Goal: Task Accomplishment & Management: Use online tool/utility

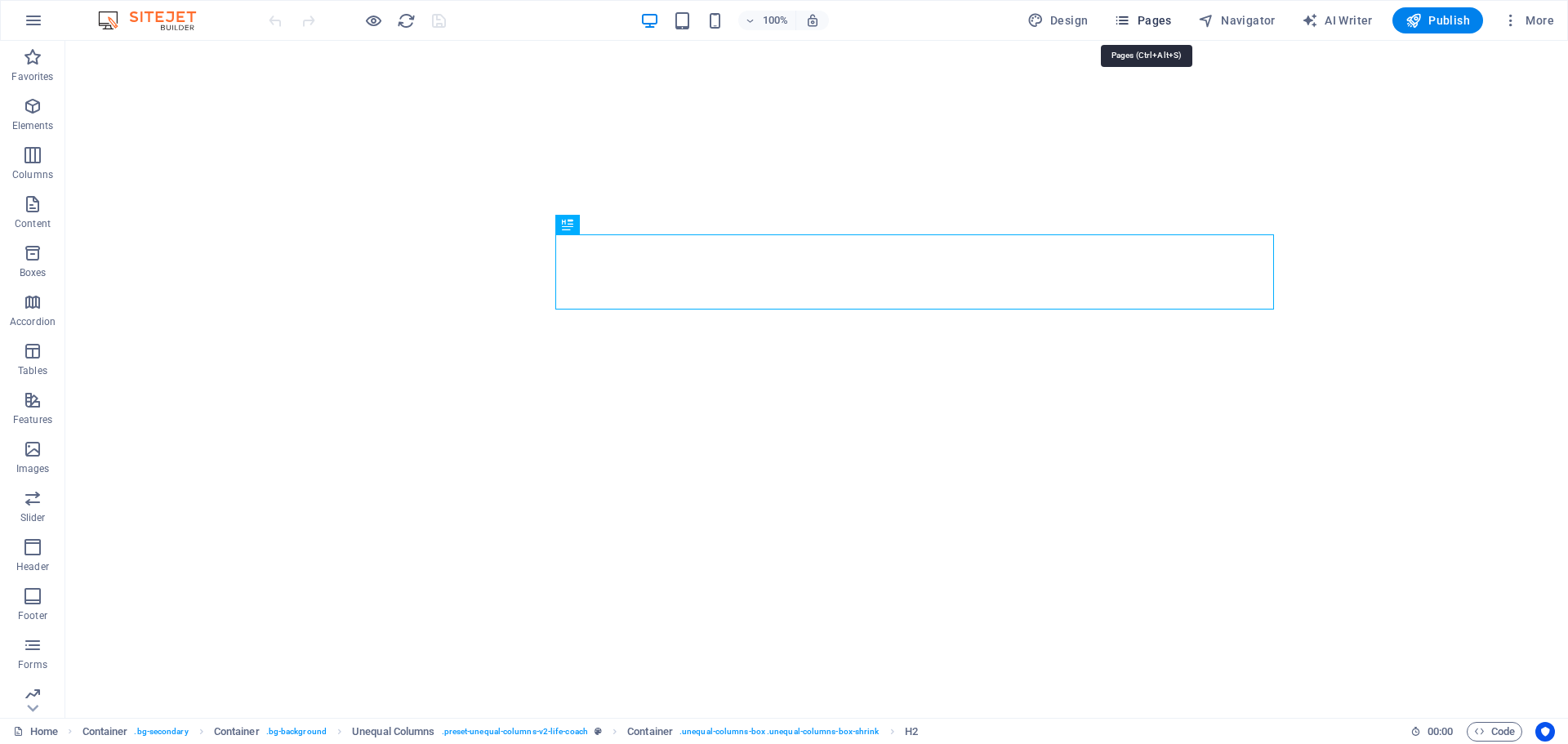
click at [1147, 17] on span "Pages" at bounding box center [1143, 20] width 57 height 16
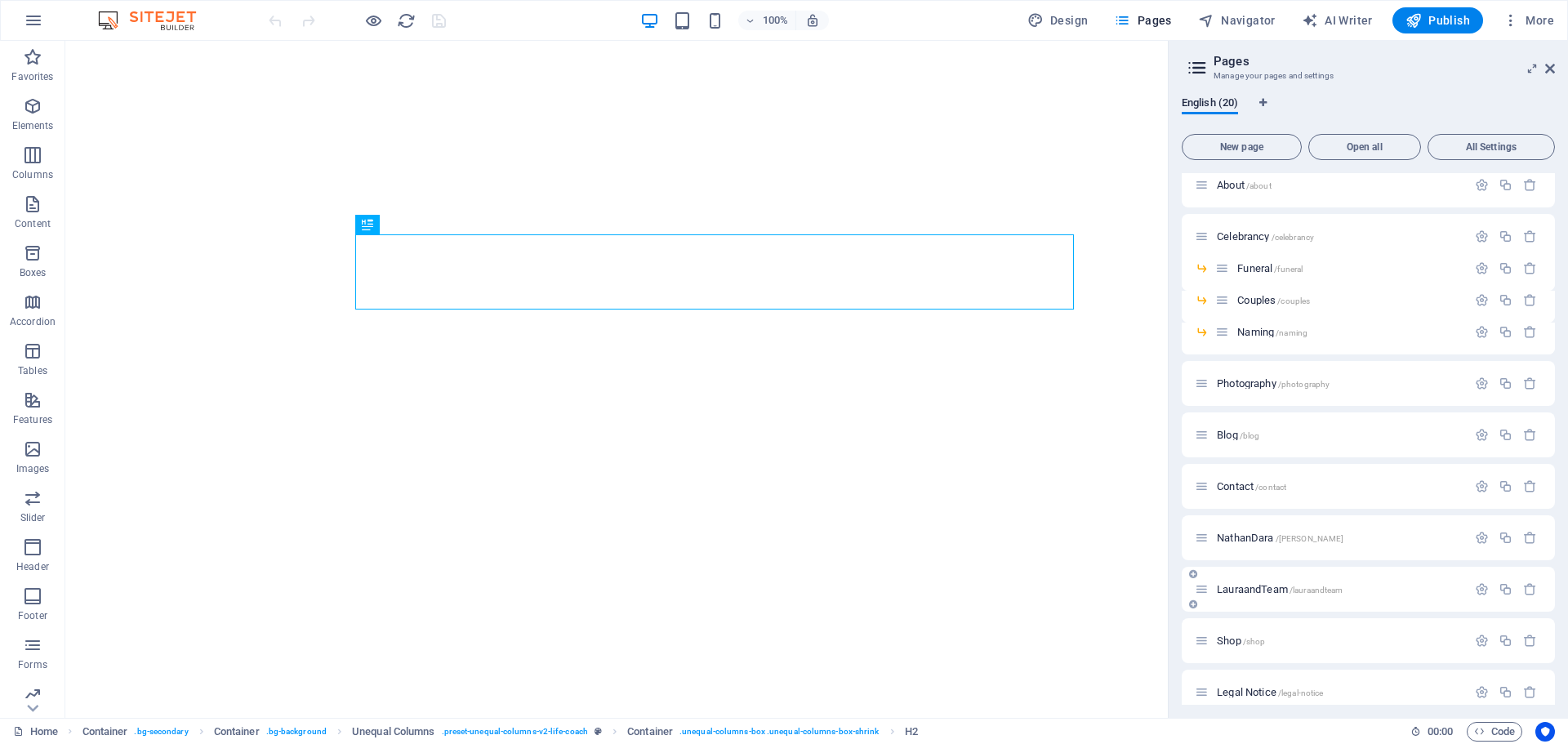
scroll to position [82, 0]
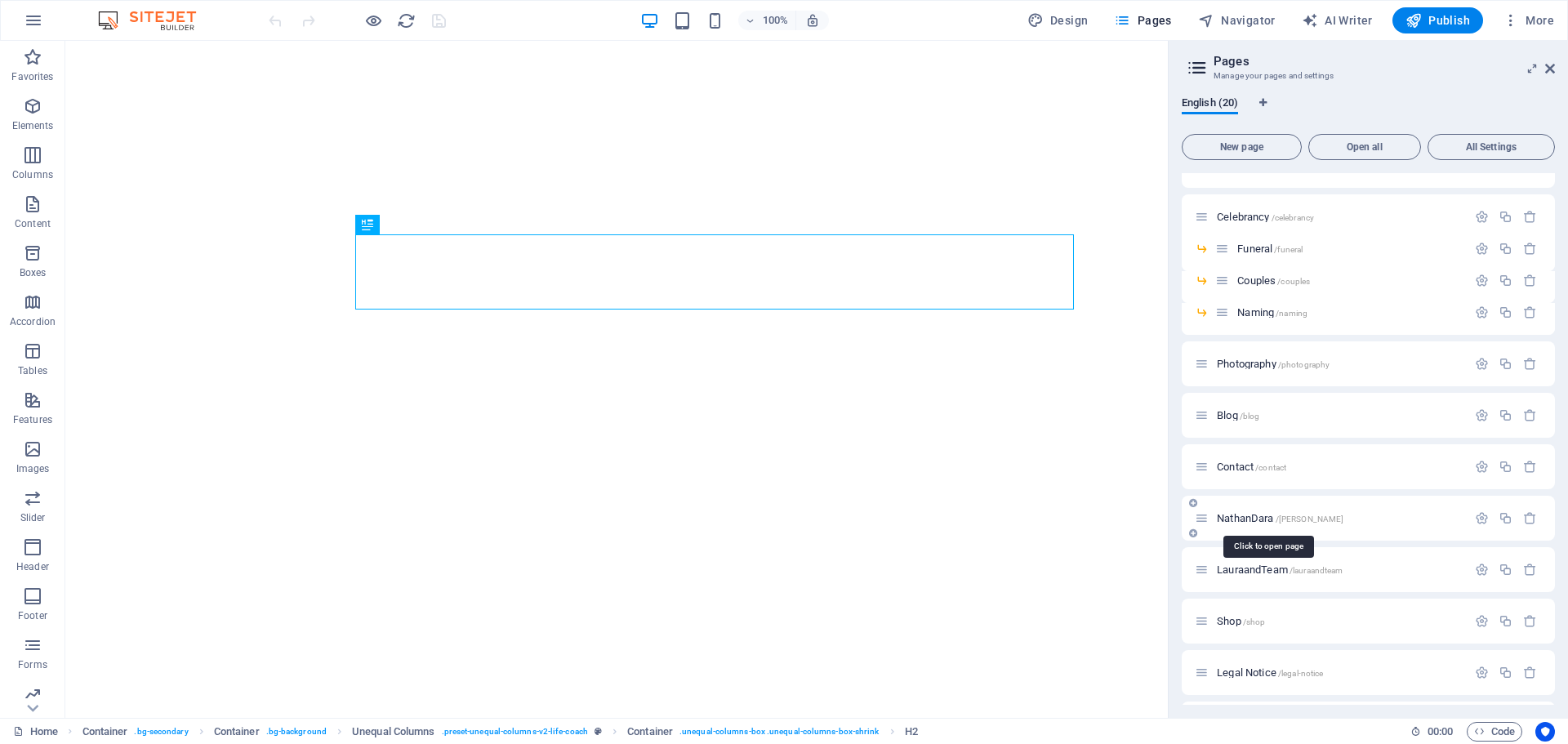
click at [1237, 517] on span "NathanDara /[PERSON_NAME]" at bounding box center [1280, 518] width 127 height 12
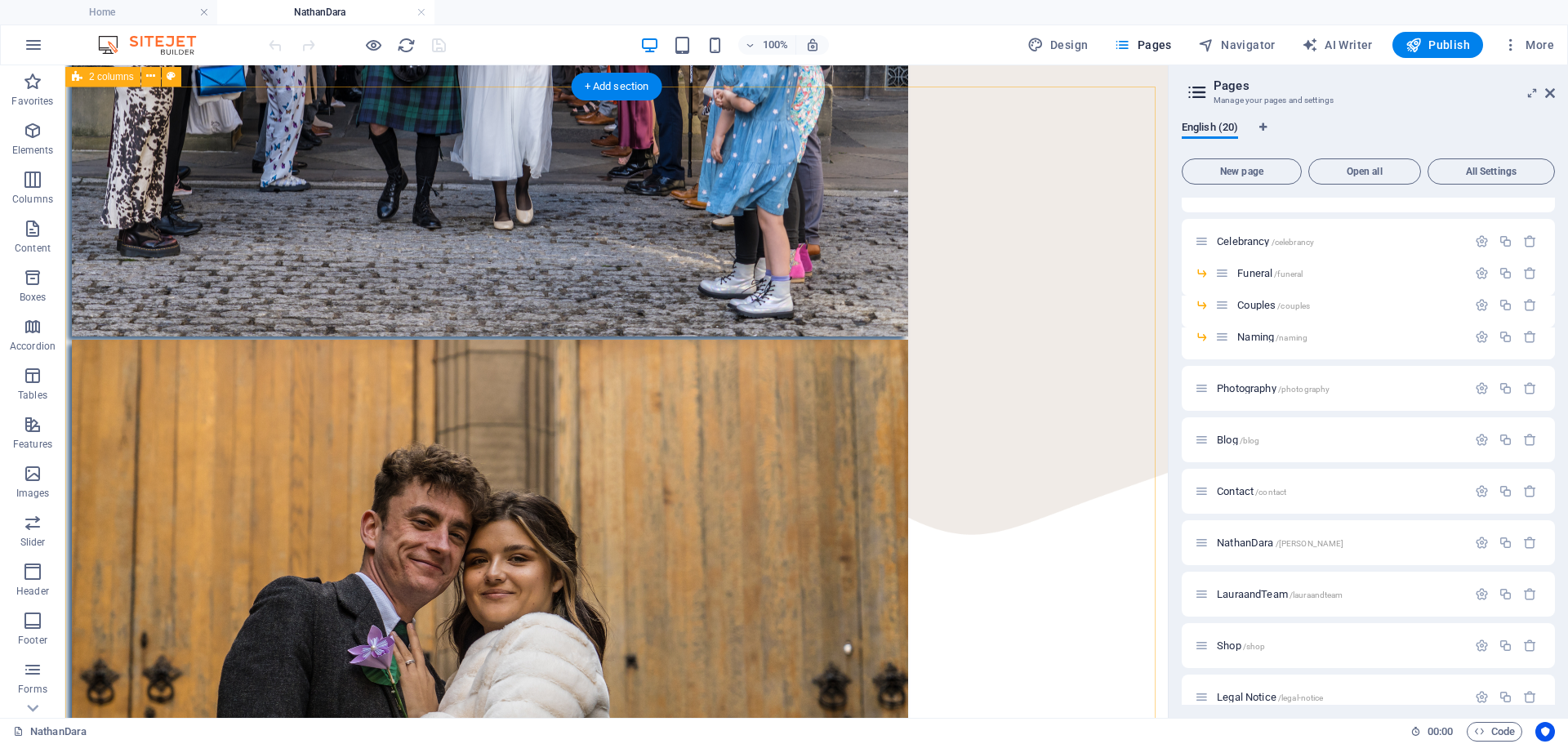
scroll to position [715, 0]
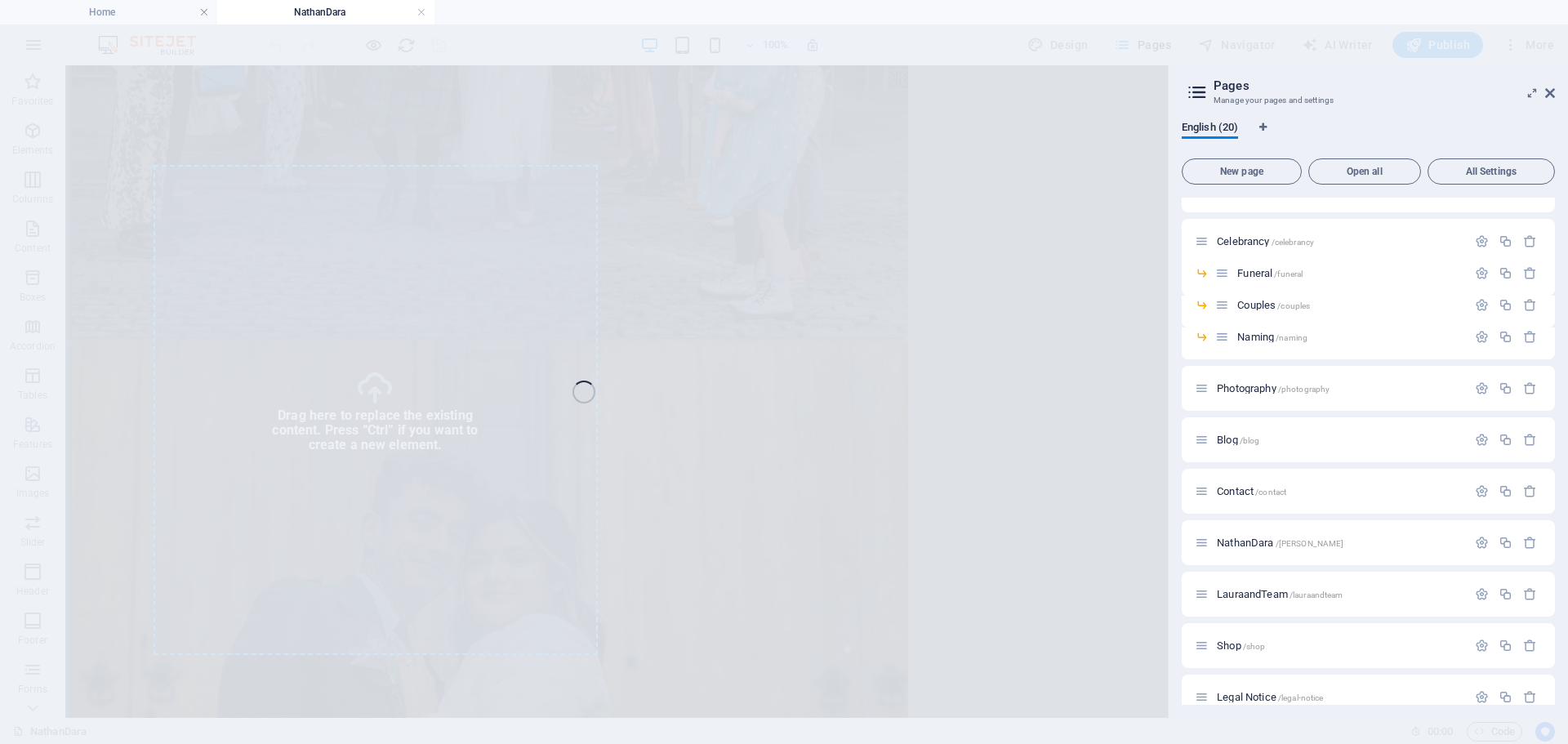
select select "px"
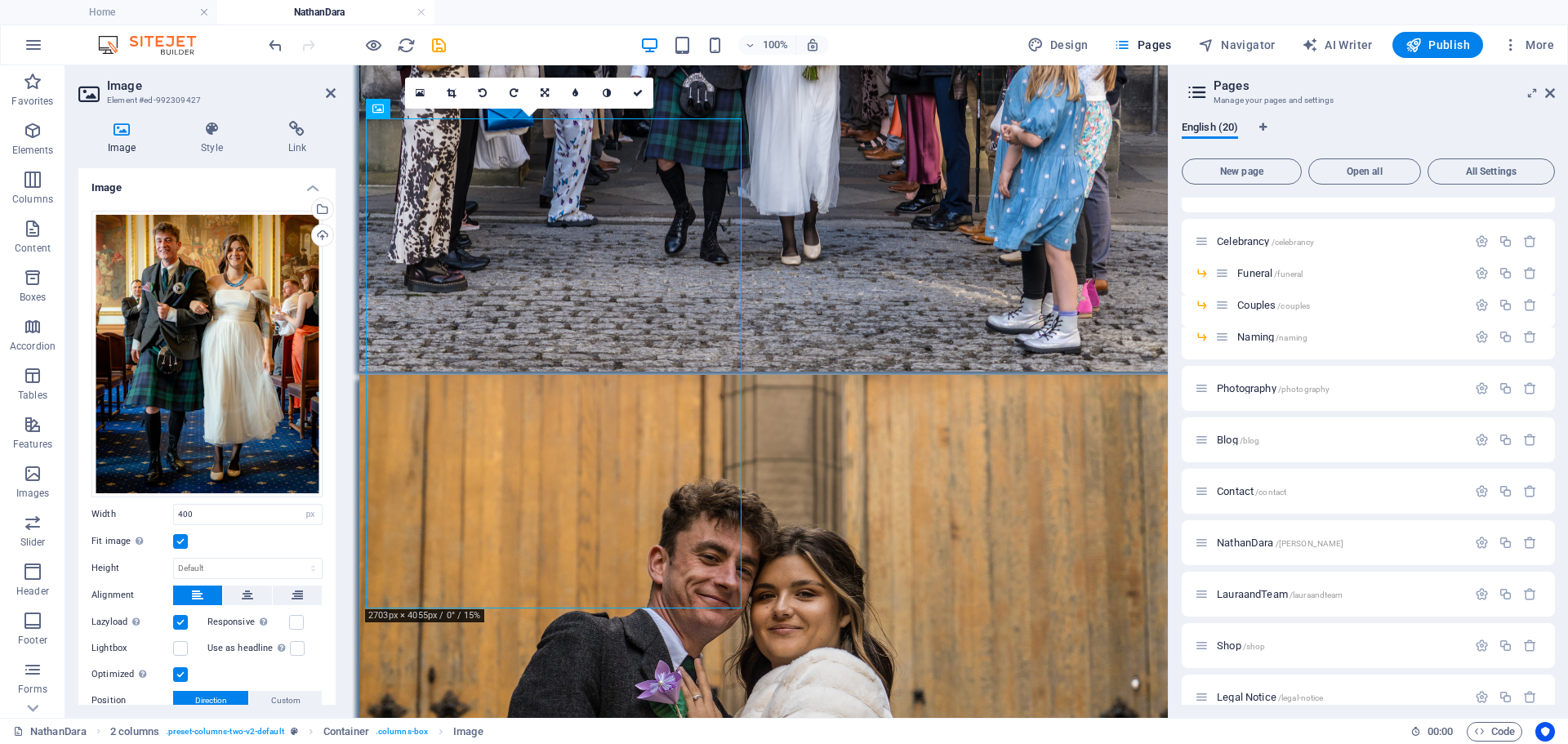
scroll to position [863, 0]
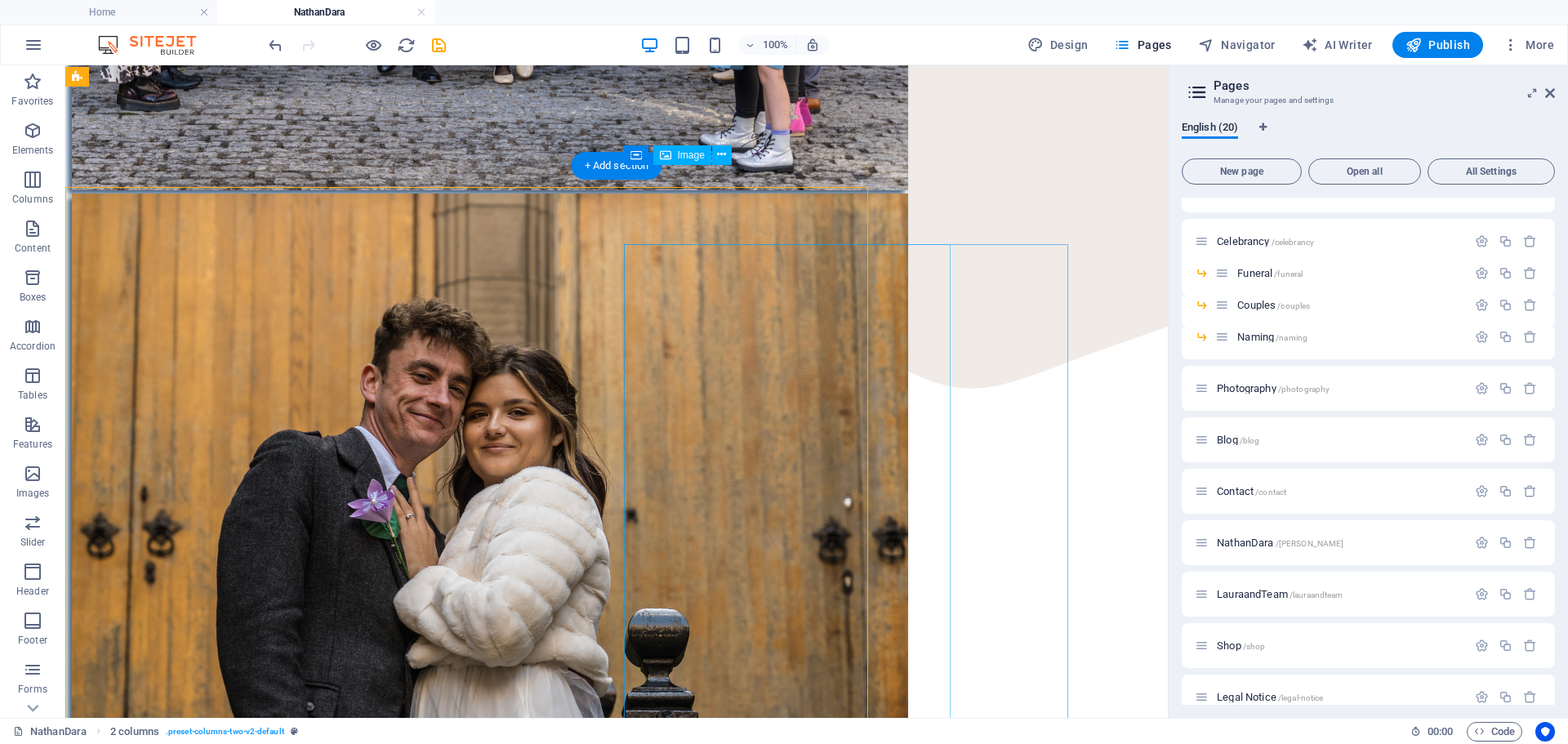
scroll to position [795, 0]
